Goal: Information Seeking & Learning: Learn about a topic

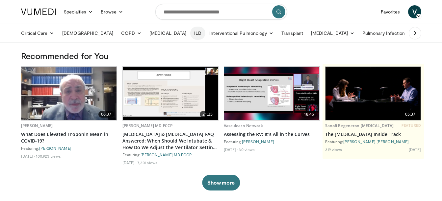
click at [190, 35] on link "ILD" at bounding box center [197, 33] width 15 height 13
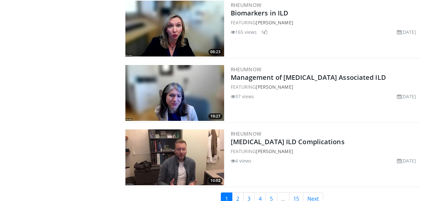
scroll to position [1632, 0]
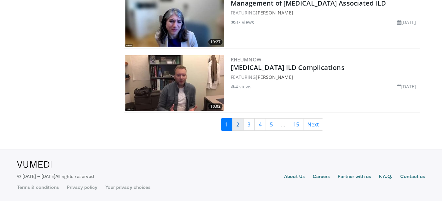
click at [237, 128] on link "2" at bounding box center [238, 125] width 12 height 13
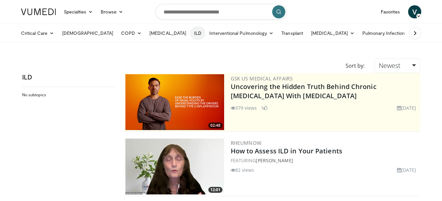
click at [190, 33] on link "ILD" at bounding box center [197, 33] width 15 height 13
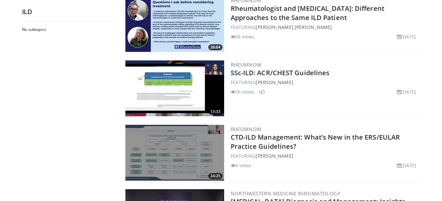
scroll to position [275, 0]
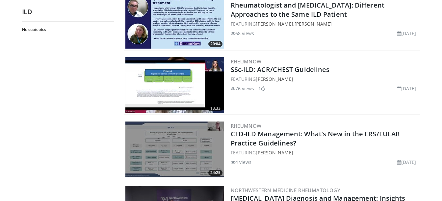
click at [182, 160] on img at bounding box center [174, 150] width 99 height 56
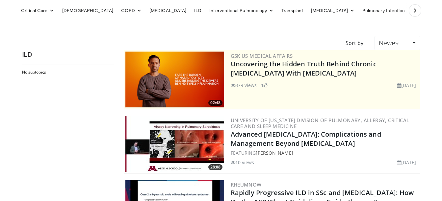
scroll to position [0, 0]
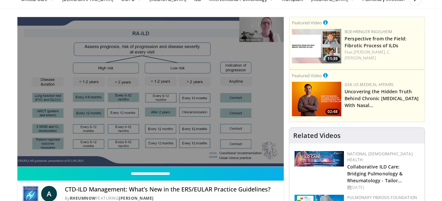
scroll to position [27, 0]
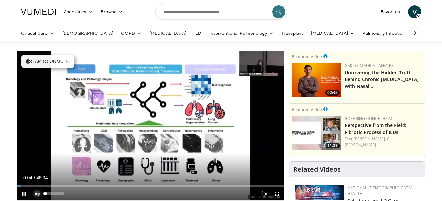
click at [39, 193] on span "Video Player" at bounding box center [37, 194] width 13 height 13
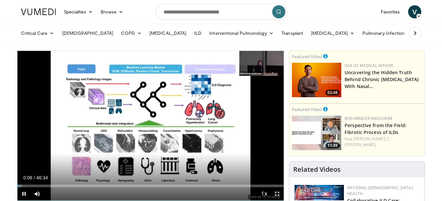
click at [276, 193] on span "Video Player" at bounding box center [277, 194] width 13 height 13
click at [25, 191] on span "Video Player" at bounding box center [23, 194] width 13 height 13
click at [190, 35] on link "ILD" at bounding box center [197, 33] width 15 height 13
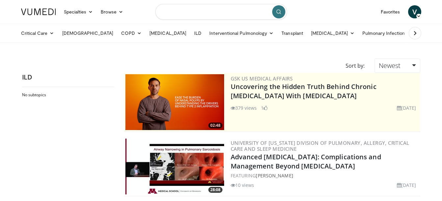
click at [190, 15] on input "Search topics, interventions" at bounding box center [221, 12] width 132 height 16
type input "**********"
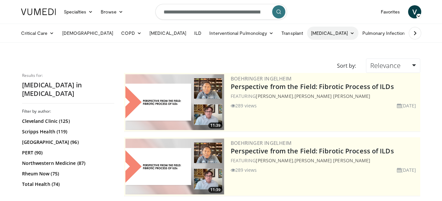
click at [307, 33] on link "[MEDICAL_DATA]" at bounding box center [332, 33] width 51 height 13
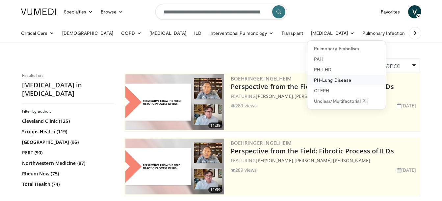
click at [308, 82] on link "PH-Lung Disease" at bounding box center [347, 80] width 78 height 11
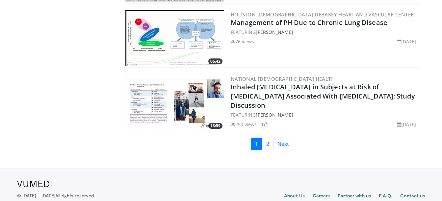
scroll to position [1639, 0]
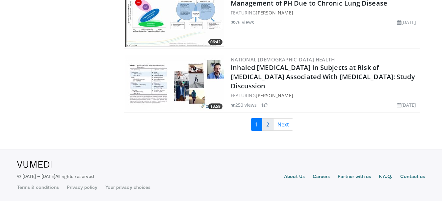
click at [267, 127] on link "2" at bounding box center [268, 125] width 12 height 13
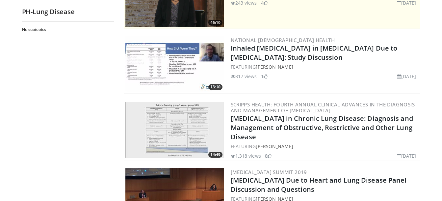
scroll to position [96, 0]
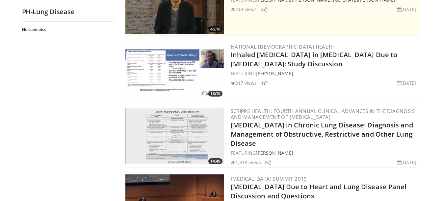
click at [194, 68] on img at bounding box center [174, 70] width 99 height 56
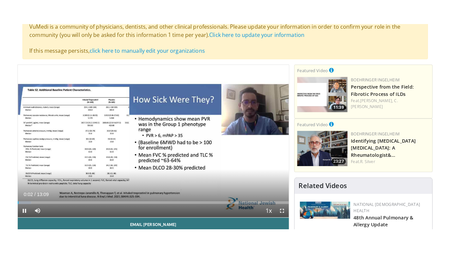
scroll to position [63, 0]
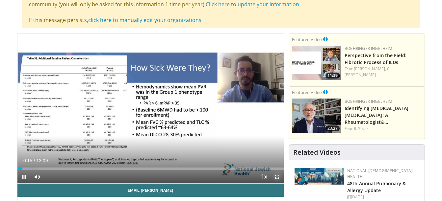
click at [276, 177] on span "Video Player" at bounding box center [277, 177] width 13 height 13
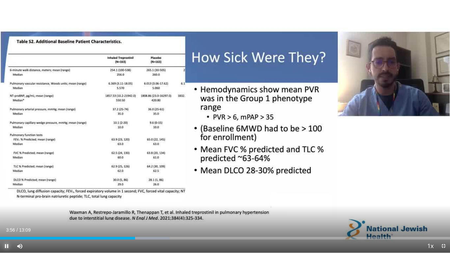
click at [7, 201] on span "Video Player" at bounding box center [6, 245] width 13 height 13
drag, startPoint x: 7, startPoint y: 246, endPoint x: 4, endPoint y: 244, distance: 3.4
click at [4, 201] on span "Video Player" at bounding box center [6, 245] width 13 height 13
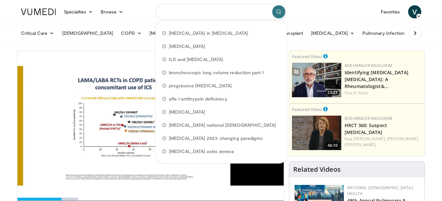
click at [248, 14] on input "Search topics, interventions" at bounding box center [221, 12] width 132 height 16
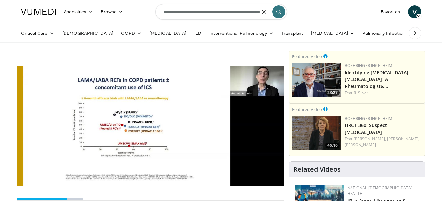
scroll to position [0, 24]
type input "**********"
click at [280, 11] on icon "submit" at bounding box center [278, 11] width 5 height 5
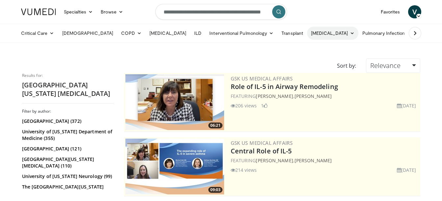
click at [307, 34] on link "[MEDICAL_DATA]" at bounding box center [332, 33] width 51 height 13
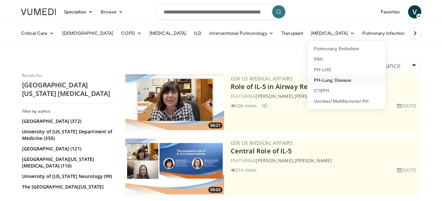
click at [308, 79] on link "PH-Lung Disease" at bounding box center [347, 80] width 78 height 11
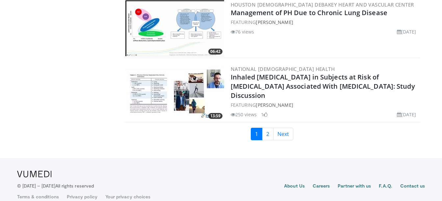
scroll to position [1639, 0]
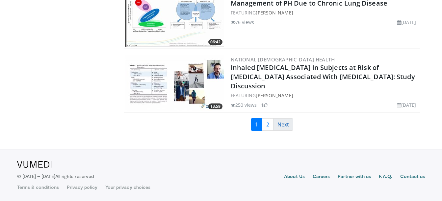
click at [284, 127] on link "Next" at bounding box center [283, 125] width 20 height 13
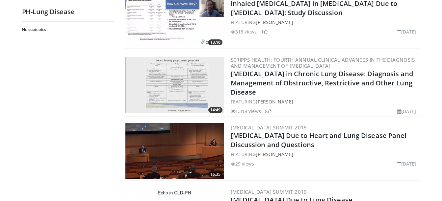
scroll to position [149, 0]
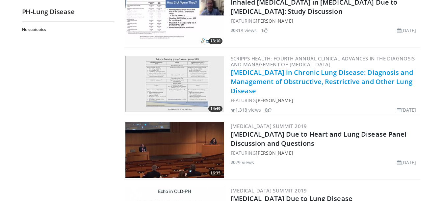
click at [241, 83] on link "[MEDICAL_DATA] in Chronic Lung Disease: Diagnosis and Management of Obstructive…" at bounding box center [322, 81] width 182 height 27
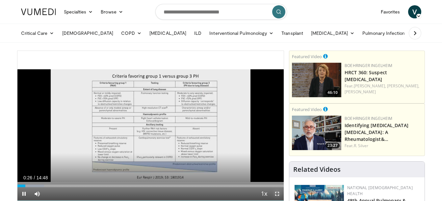
click at [277, 194] on span "Video Player" at bounding box center [277, 194] width 13 height 13
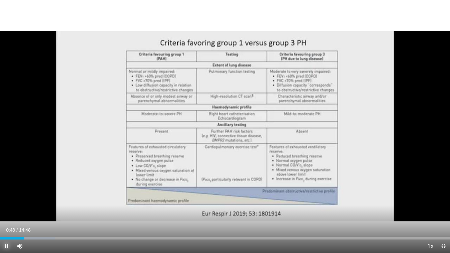
click at [7, 201] on span "Video Player" at bounding box center [6, 245] width 13 height 13
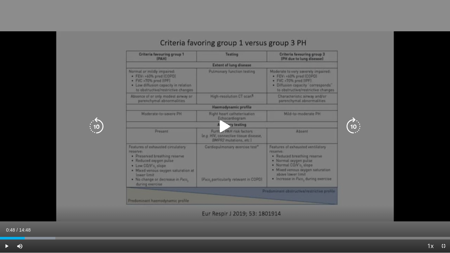
drag, startPoint x: 0, startPoint y: 79, endPoint x: 222, endPoint y: 199, distance: 252.3
click at [222, 199] on div "10 seconds Tap to unmute" at bounding box center [225, 126] width 450 height 253
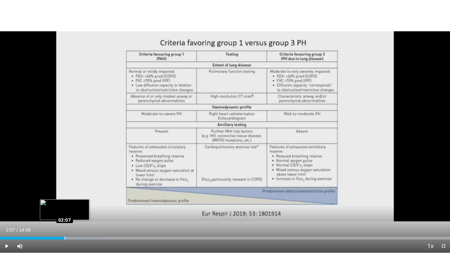
drag, startPoint x: 70, startPoint y: 237, endPoint x: 65, endPoint y: 238, distance: 6.1
click at [65, 201] on div "Loaded : 23.43% 02:08 02:07" at bounding box center [225, 238] width 450 height 3
click at [7, 201] on span "Video Player" at bounding box center [6, 245] width 13 height 13
click at [5, 201] on span "Video Player" at bounding box center [6, 245] width 13 height 13
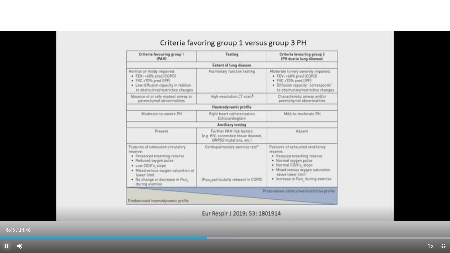
click at [7, 201] on span "Video Player" at bounding box center [6, 245] width 13 height 13
click at [0, 87] on div "10 seconds Tap to unmute" at bounding box center [225, 126] width 450 height 253
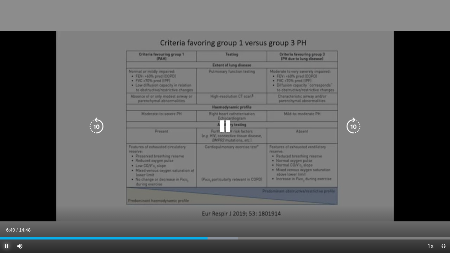
click at [7, 201] on span "Video Player" at bounding box center [6, 245] width 13 height 13
